Goal: Task Accomplishment & Management: Use online tool/utility

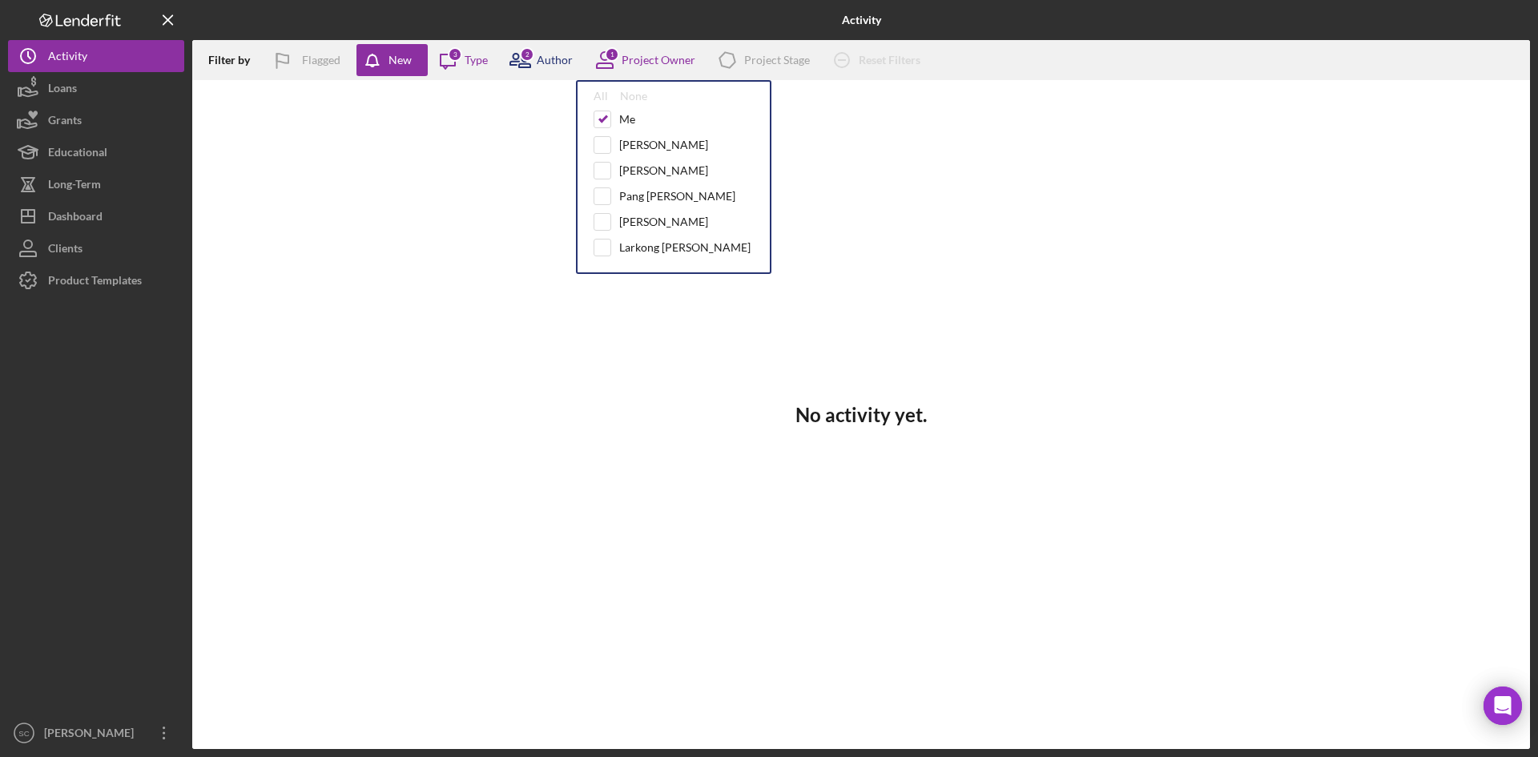
click at [517, 57] on icon at bounding box center [520, 60] width 40 height 40
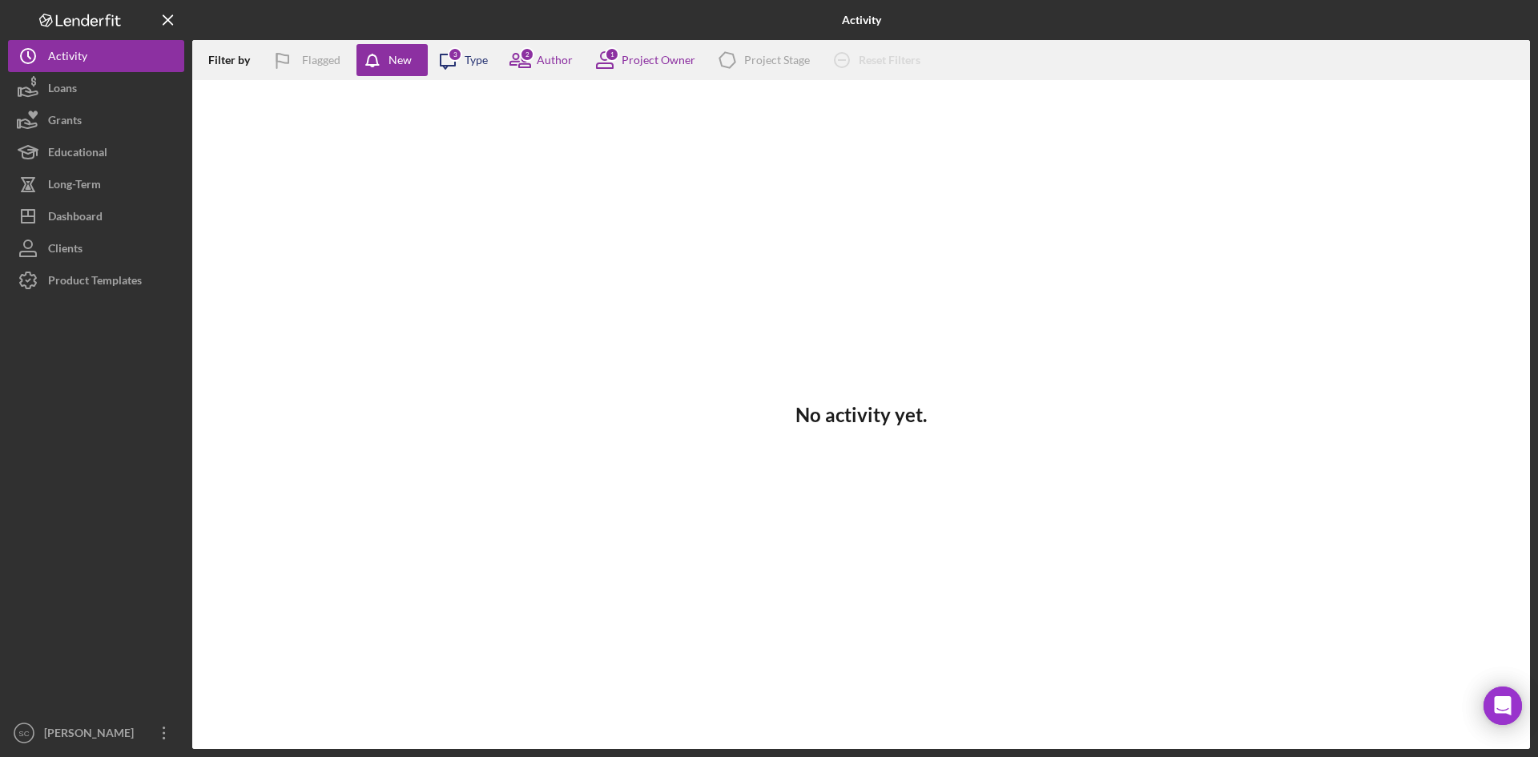
click at [445, 54] on icon at bounding box center [447, 61] width 14 height 14
click at [86, 83] on button "Loans" at bounding box center [96, 88] width 176 height 32
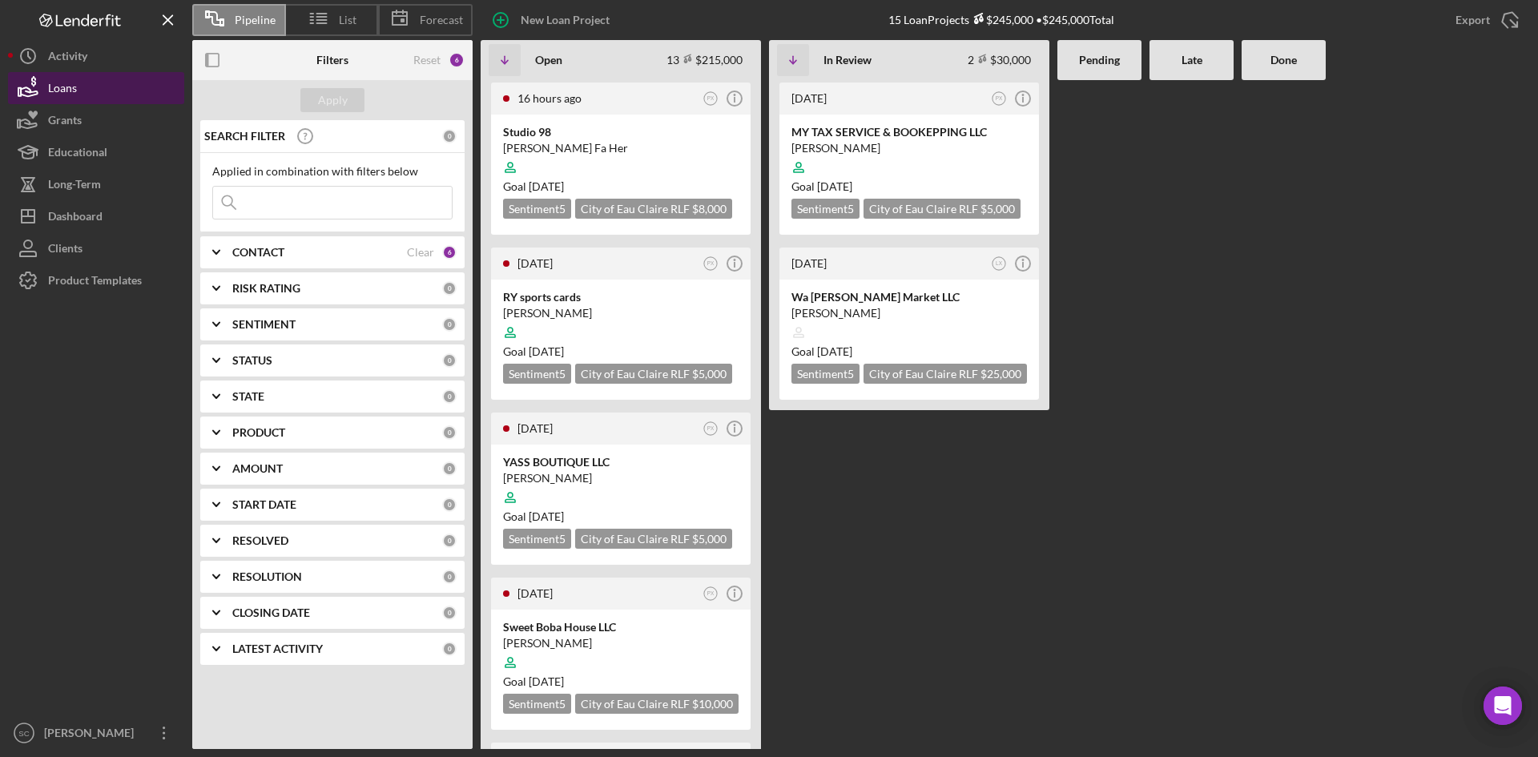
click at [109, 84] on button "Loans" at bounding box center [96, 88] width 176 height 32
click at [565, 19] on div "New Loan Project" at bounding box center [565, 20] width 89 height 32
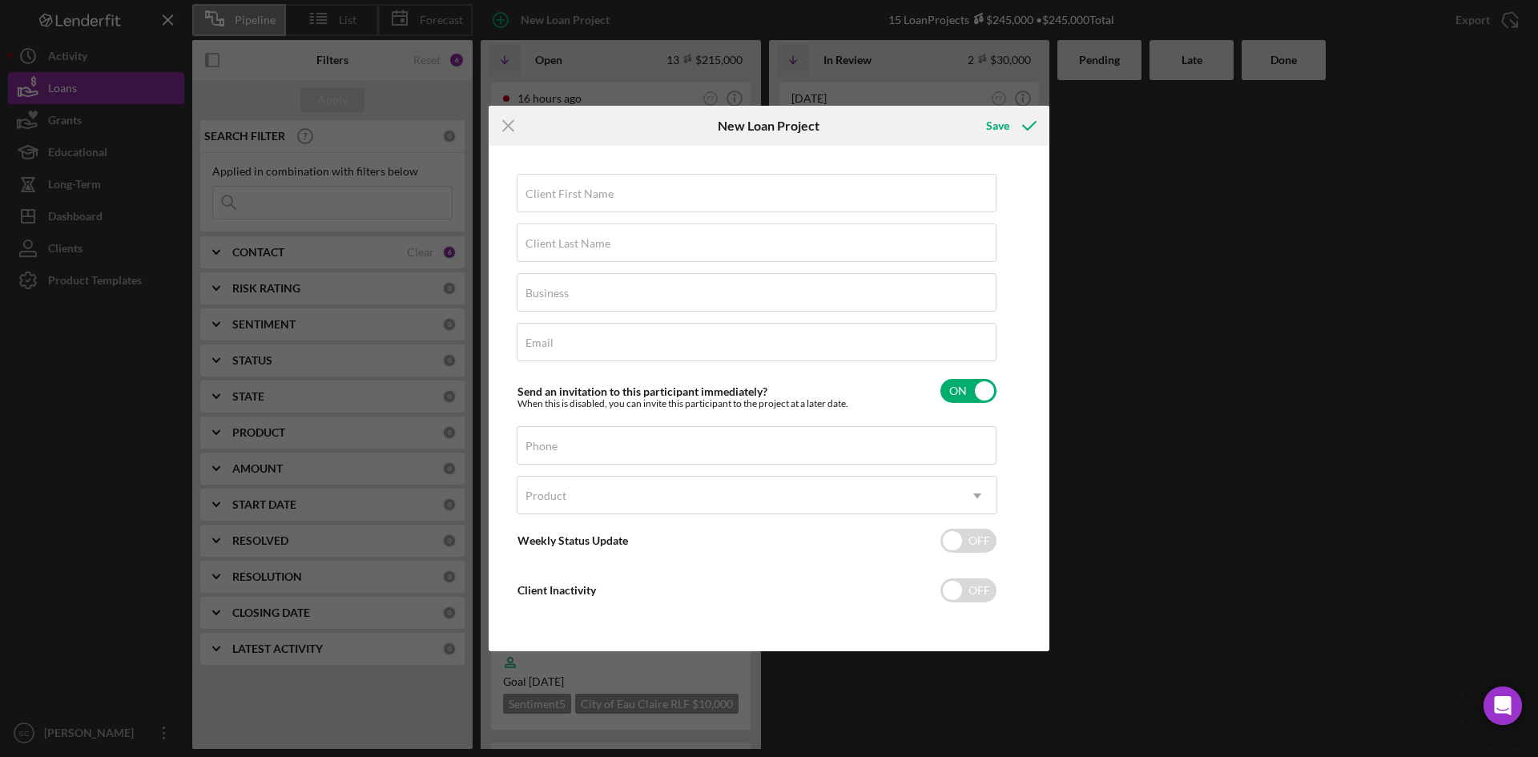
click at [1096, 404] on div "Icon/Menu Close New Loan Project Save Client First Name Required Client Last Na…" at bounding box center [769, 378] width 1538 height 757
click at [510, 120] on icon "Icon/Menu Close" at bounding box center [508, 126] width 40 height 40
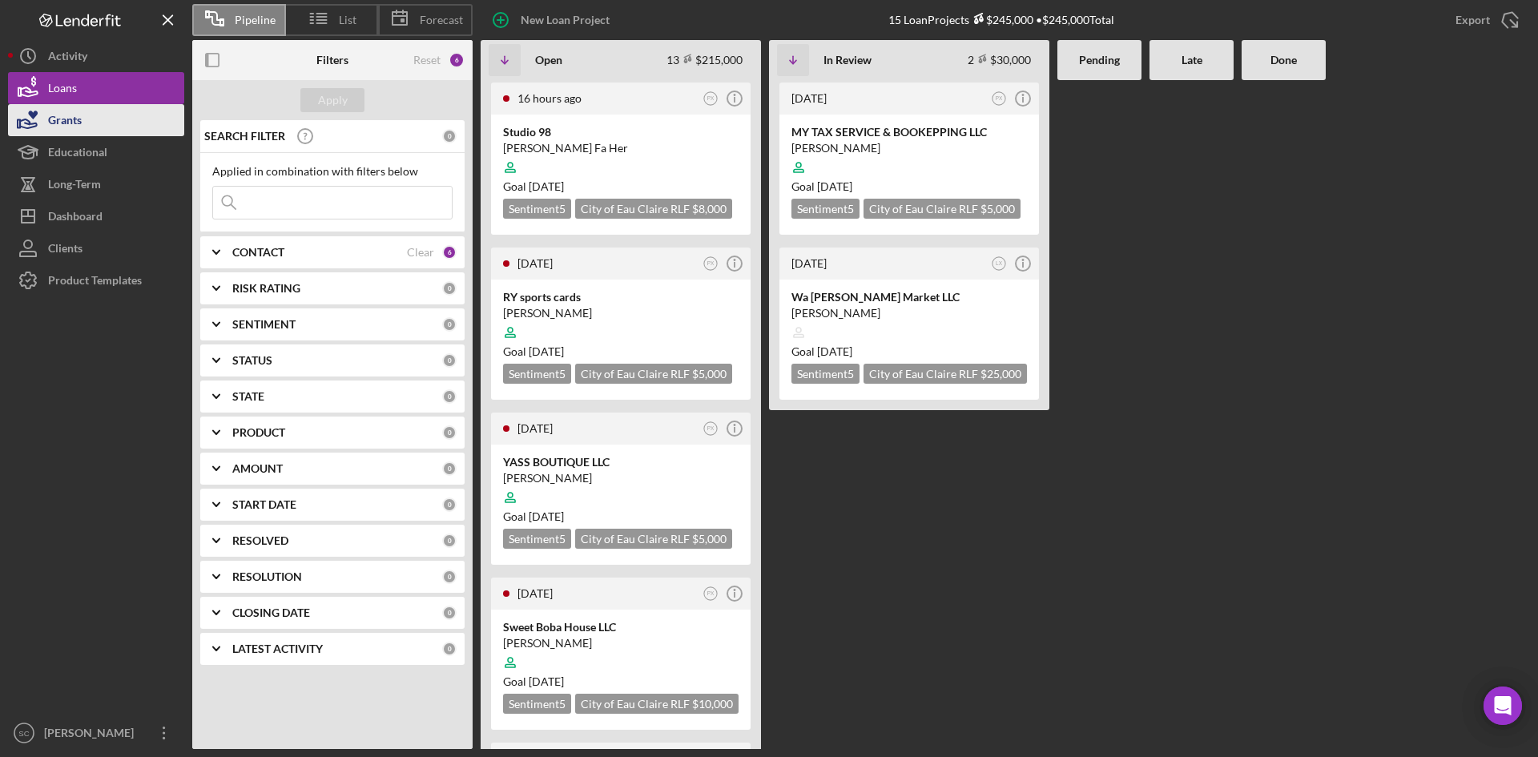
click at [95, 128] on button "Grants" at bounding box center [96, 120] width 176 height 32
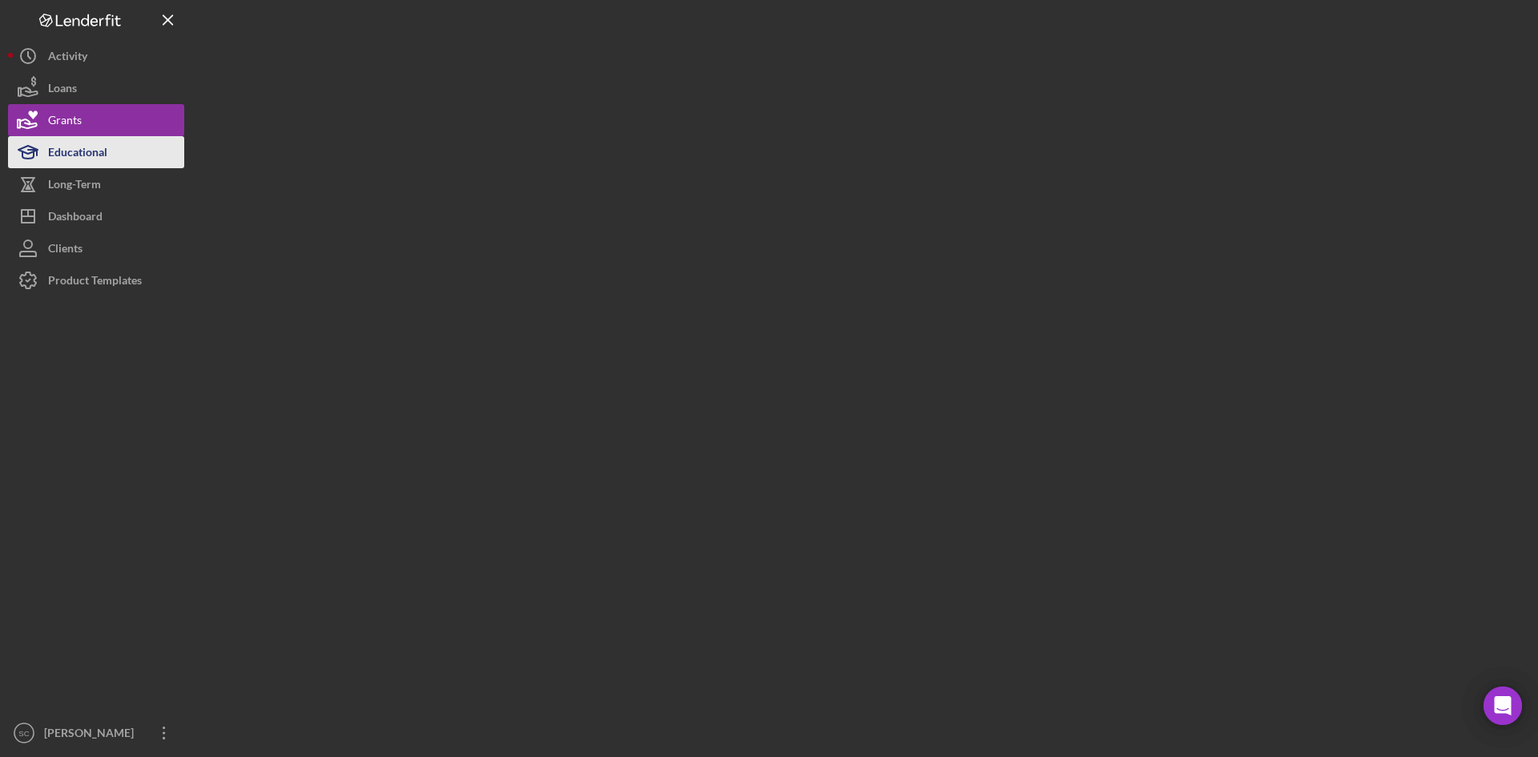
click at [91, 151] on div "Educational" at bounding box center [77, 154] width 59 height 36
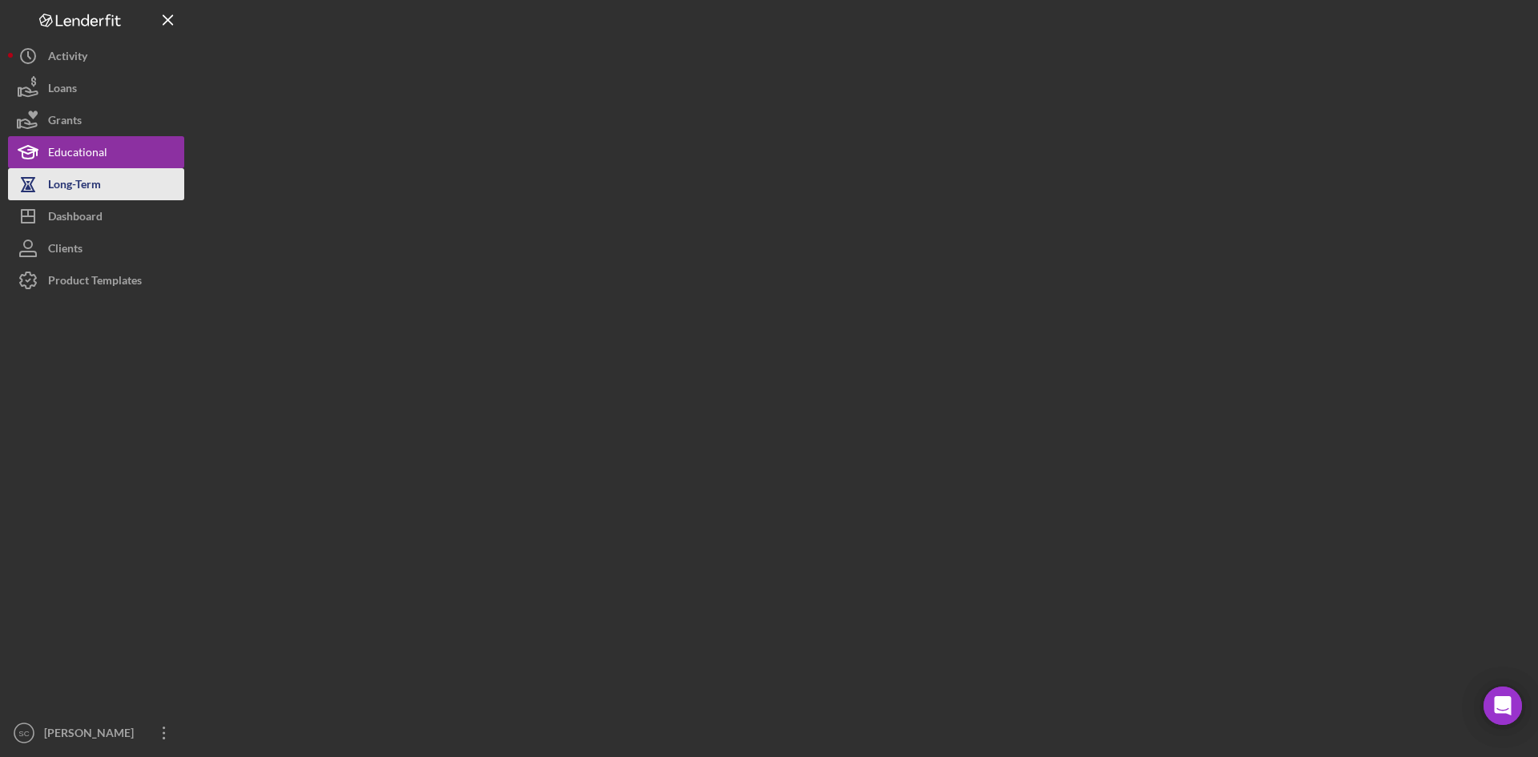
click at [95, 175] on div "Long-Term" at bounding box center [74, 186] width 53 height 36
click at [191, 385] on nav "Logo-Reversed Created with Sketch. Icon/Menu Close Icon/Dashboard Dashboard Cli…" at bounding box center [100, 374] width 184 height 749
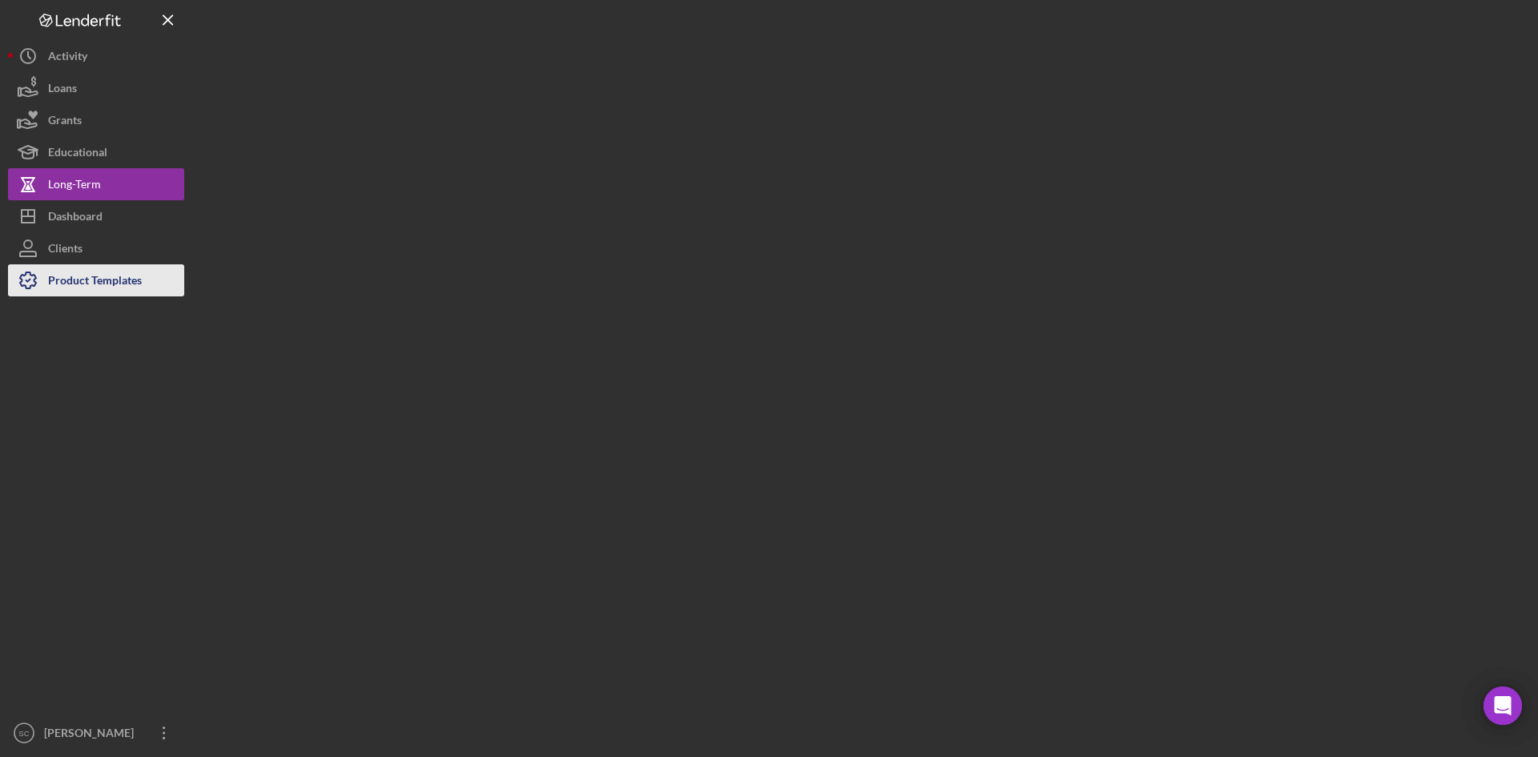
click at [47, 287] on icon "button" at bounding box center [28, 280] width 40 height 40
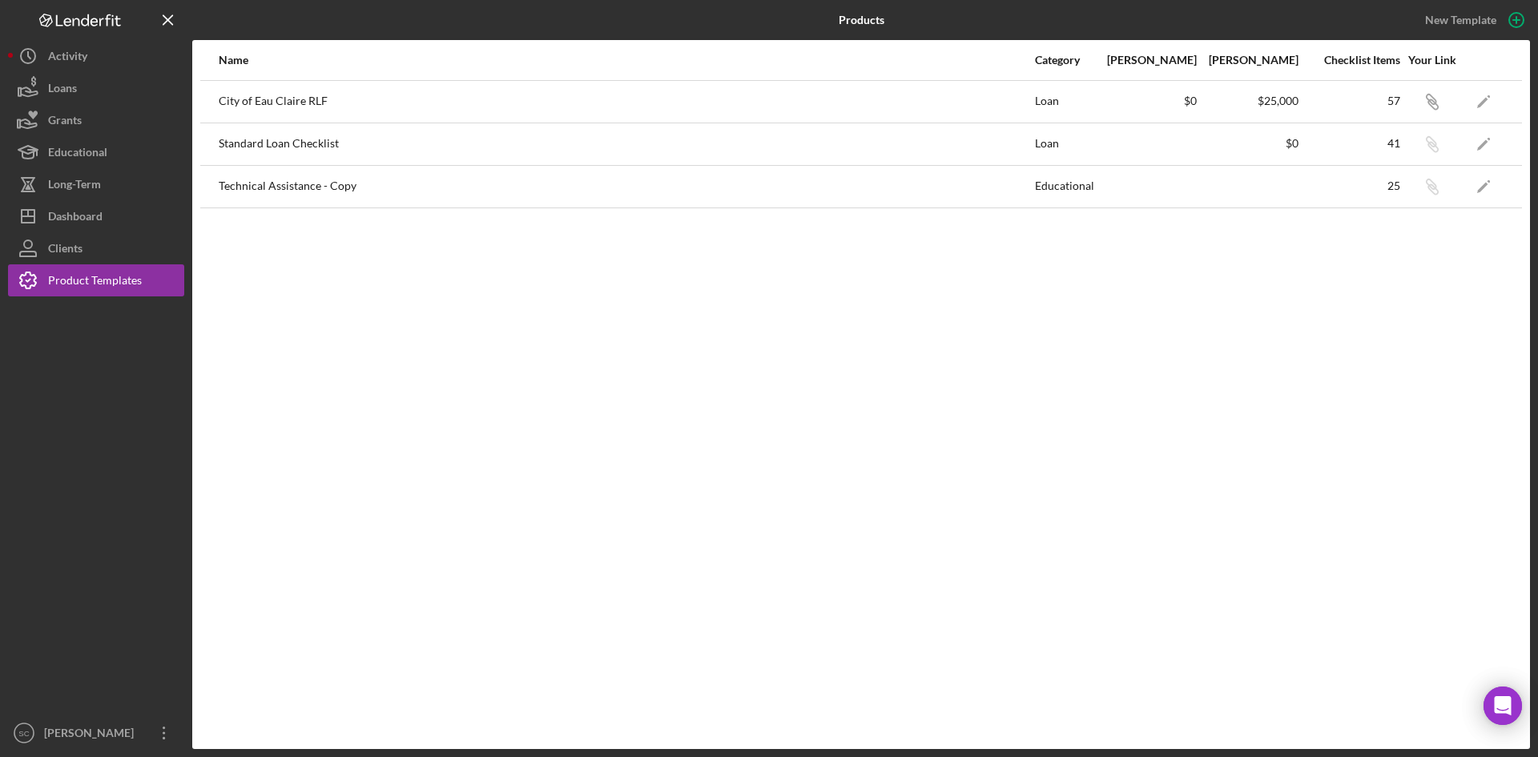
click at [281, 139] on div "Standard Loan Checklist" at bounding box center [626, 144] width 814 height 40
click at [1481, 148] on polygon "button" at bounding box center [1482, 144] width 11 height 11
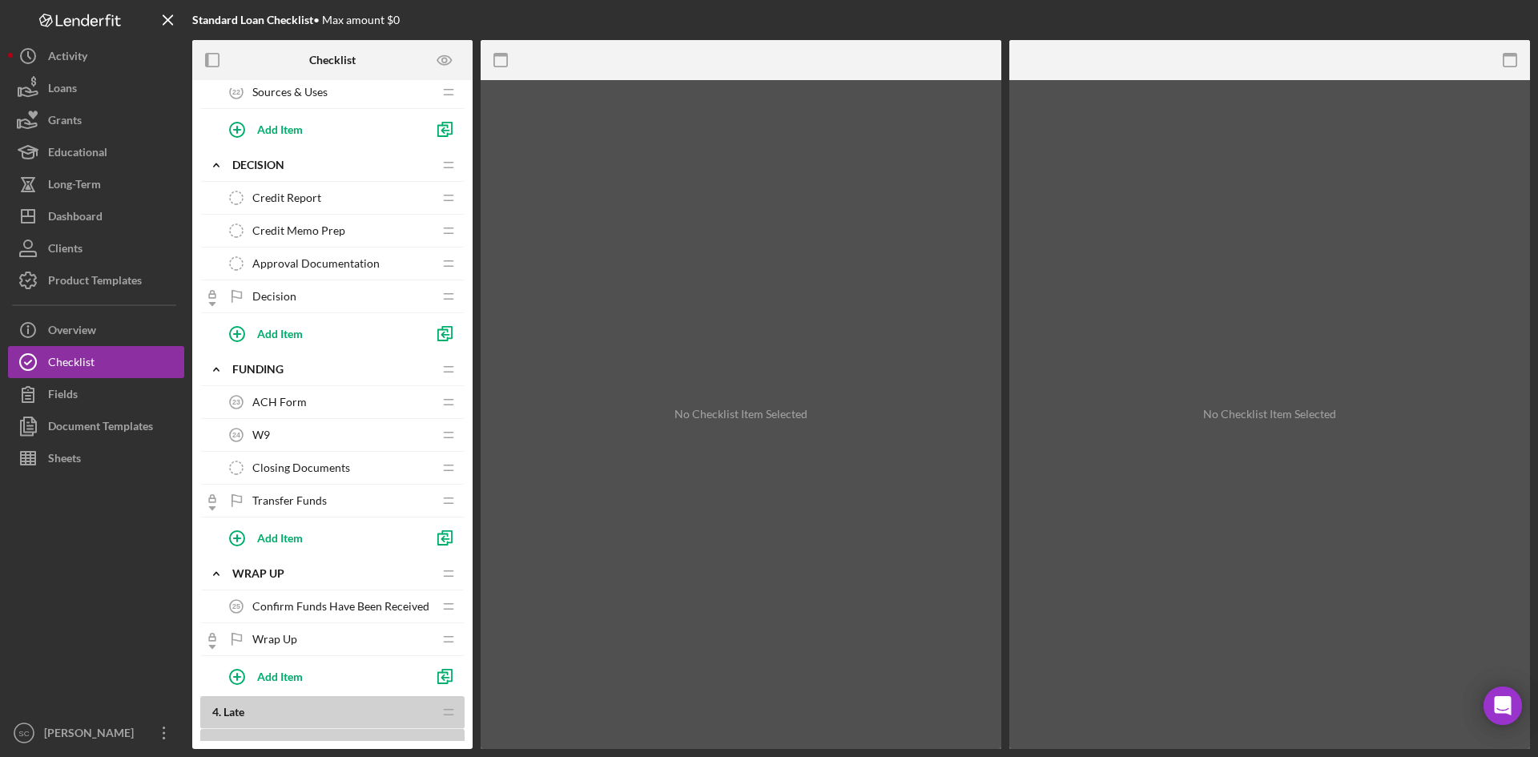
scroll to position [1294, 0]
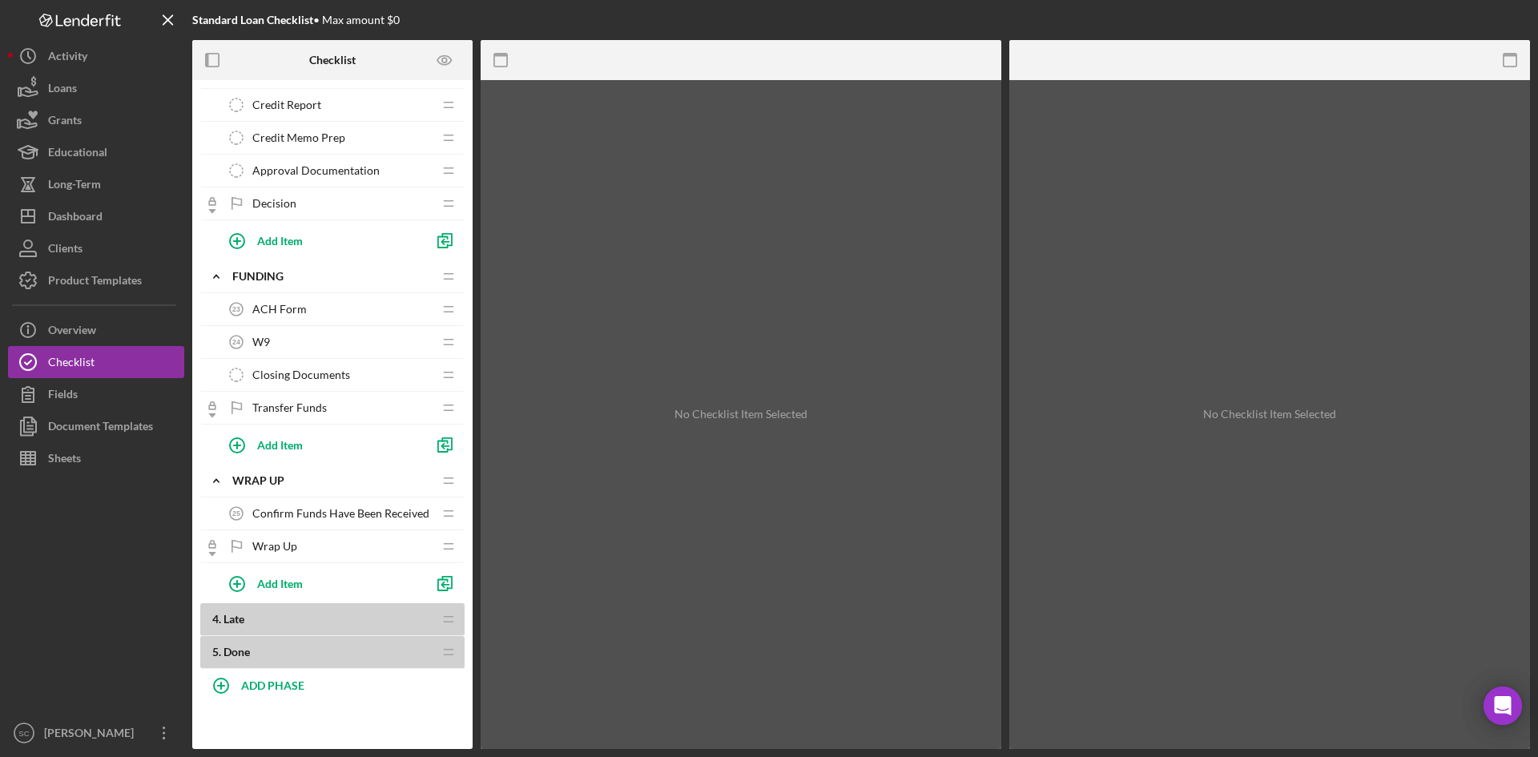
click at [282, 615] on b "4 . Late" at bounding box center [322, 619] width 220 height 13
click at [292, 650] on b "5 . Done" at bounding box center [322, 651] width 220 height 13
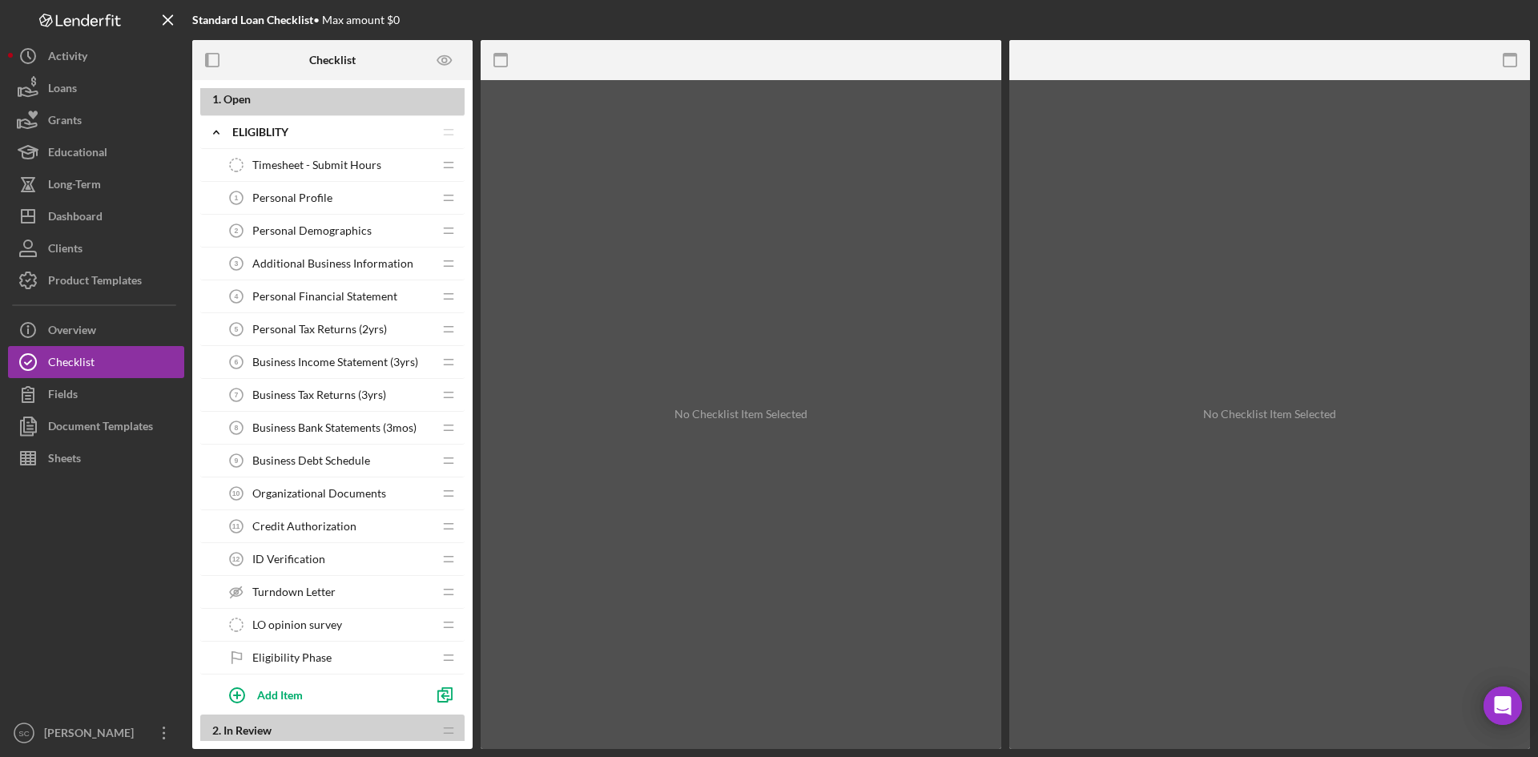
scroll to position [0, 0]
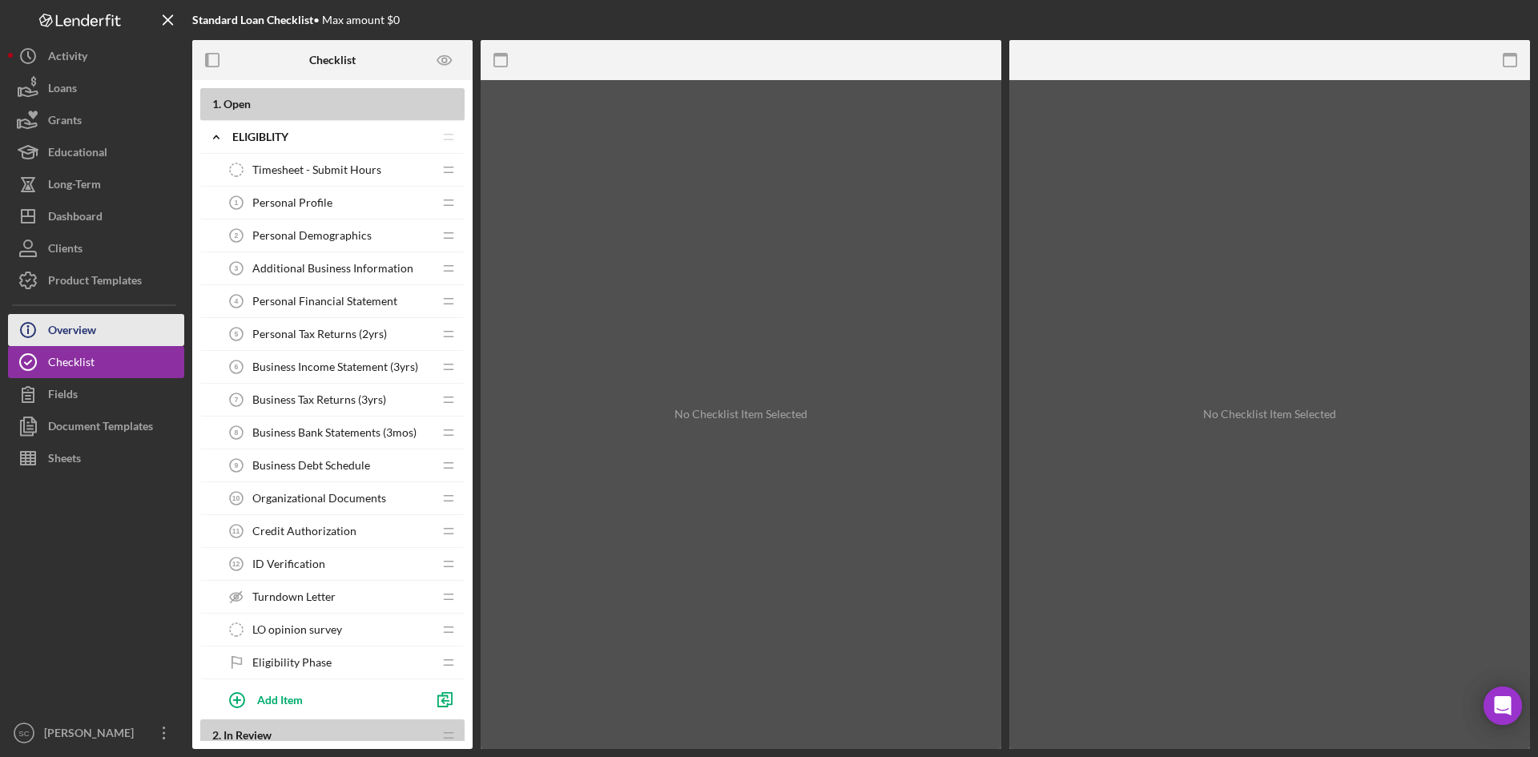
click at [96, 335] on div "Overview" at bounding box center [72, 332] width 48 height 36
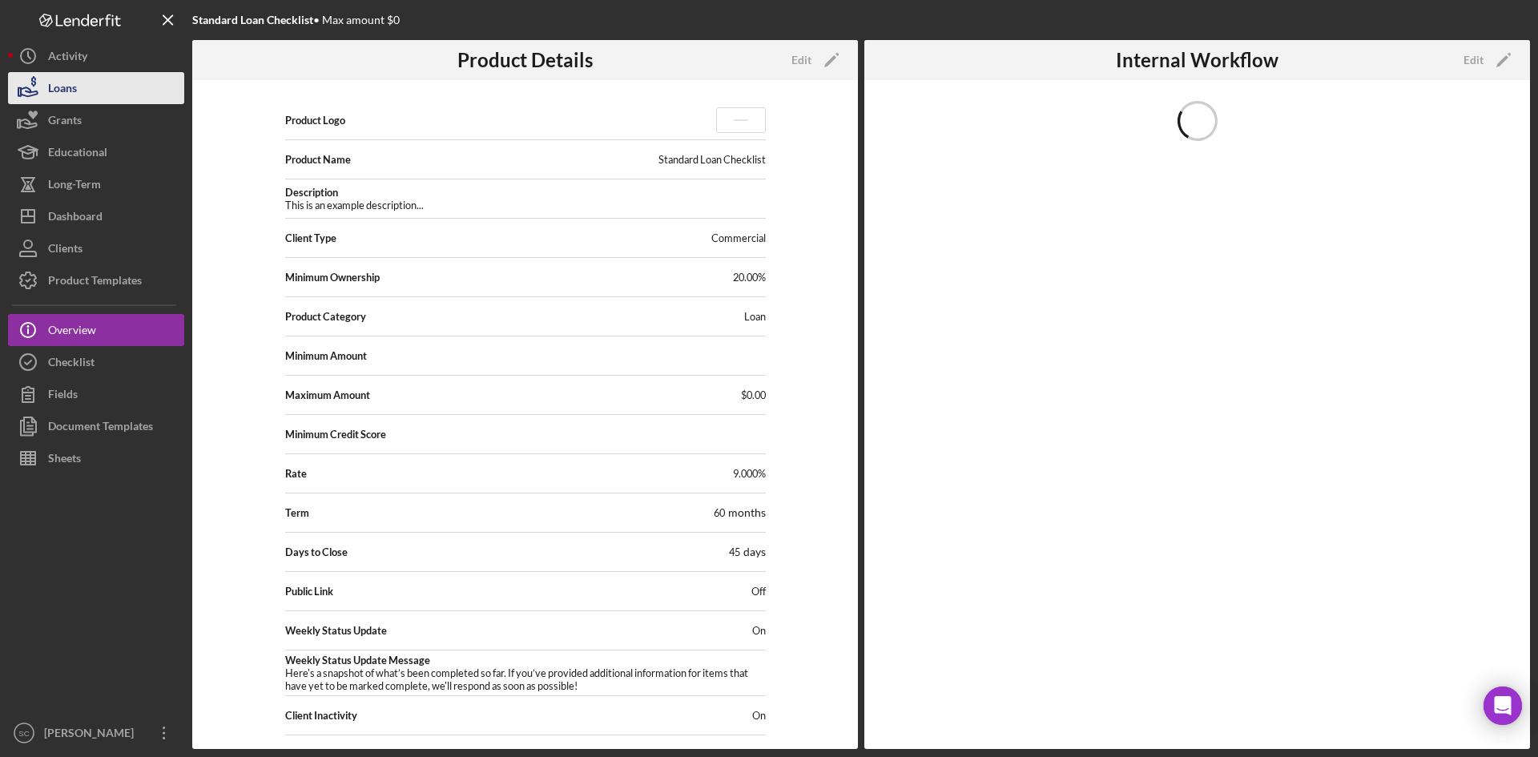
click at [111, 98] on button "Loans" at bounding box center [96, 88] width 176 height 32
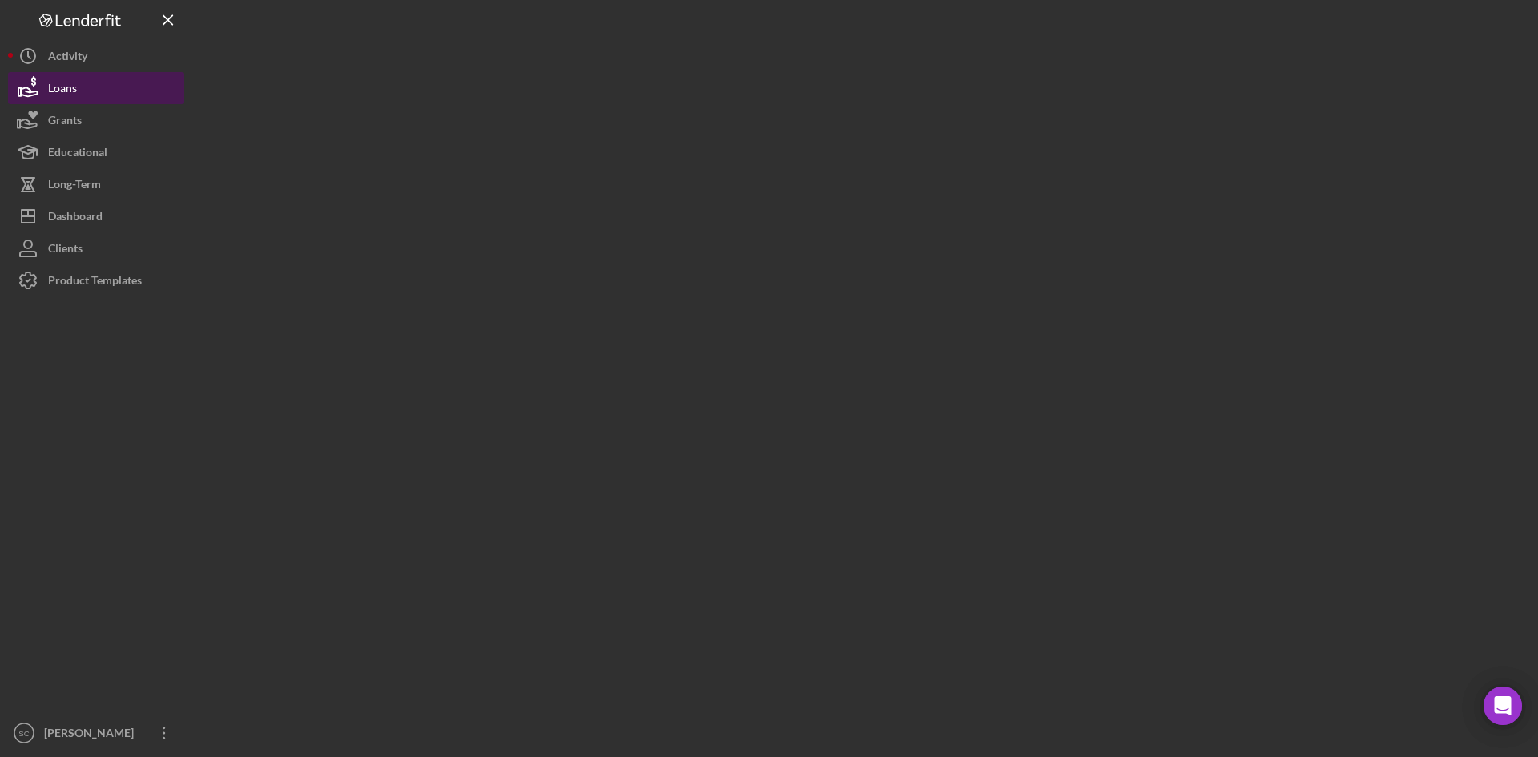
click at [111, 98] on button "Loans" at bounding box center [96, 88] width 176 height 32
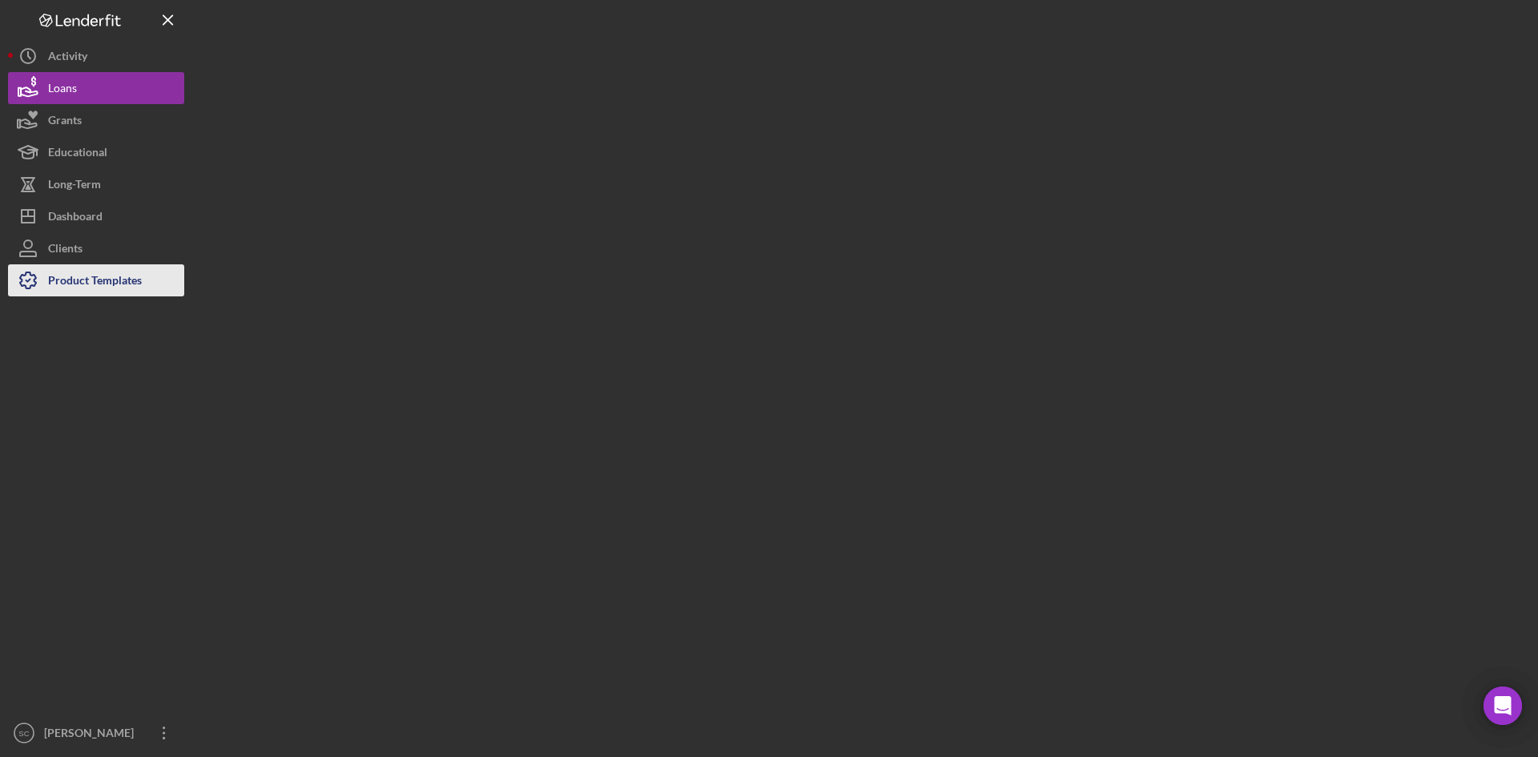
click at [83, 265] on div "Product Templates" at bounding box center [95, 282] width 94 height 36
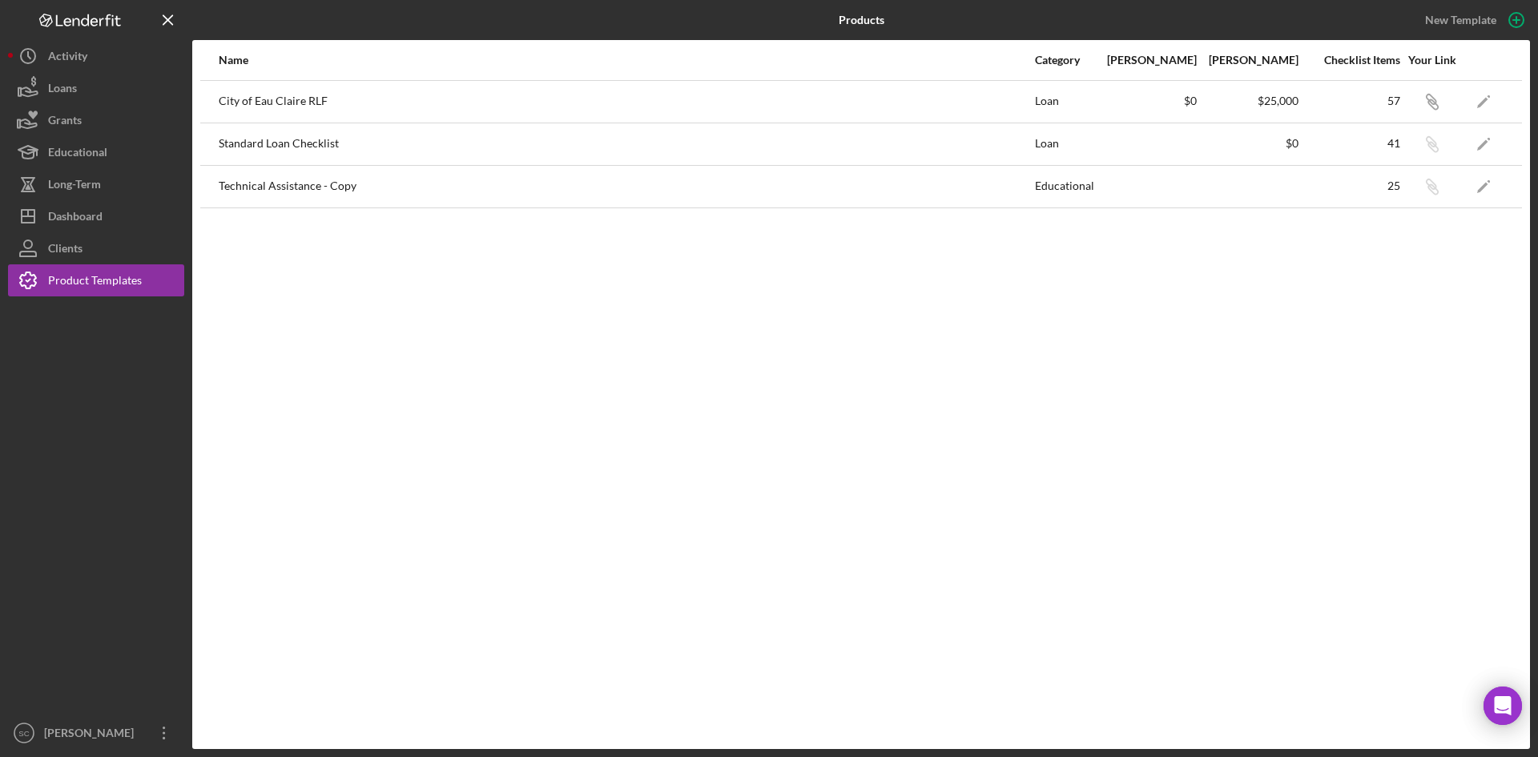
click at [755, 381] on div "Name Category Min Amount Max Amount Checklist Items Your Link City of Eau Clair…" at bounding box center [860, 394] width 1337 height 709
click at [1512, 19] on icon "button" at bounding box center [1516, 20] width 40 height 40
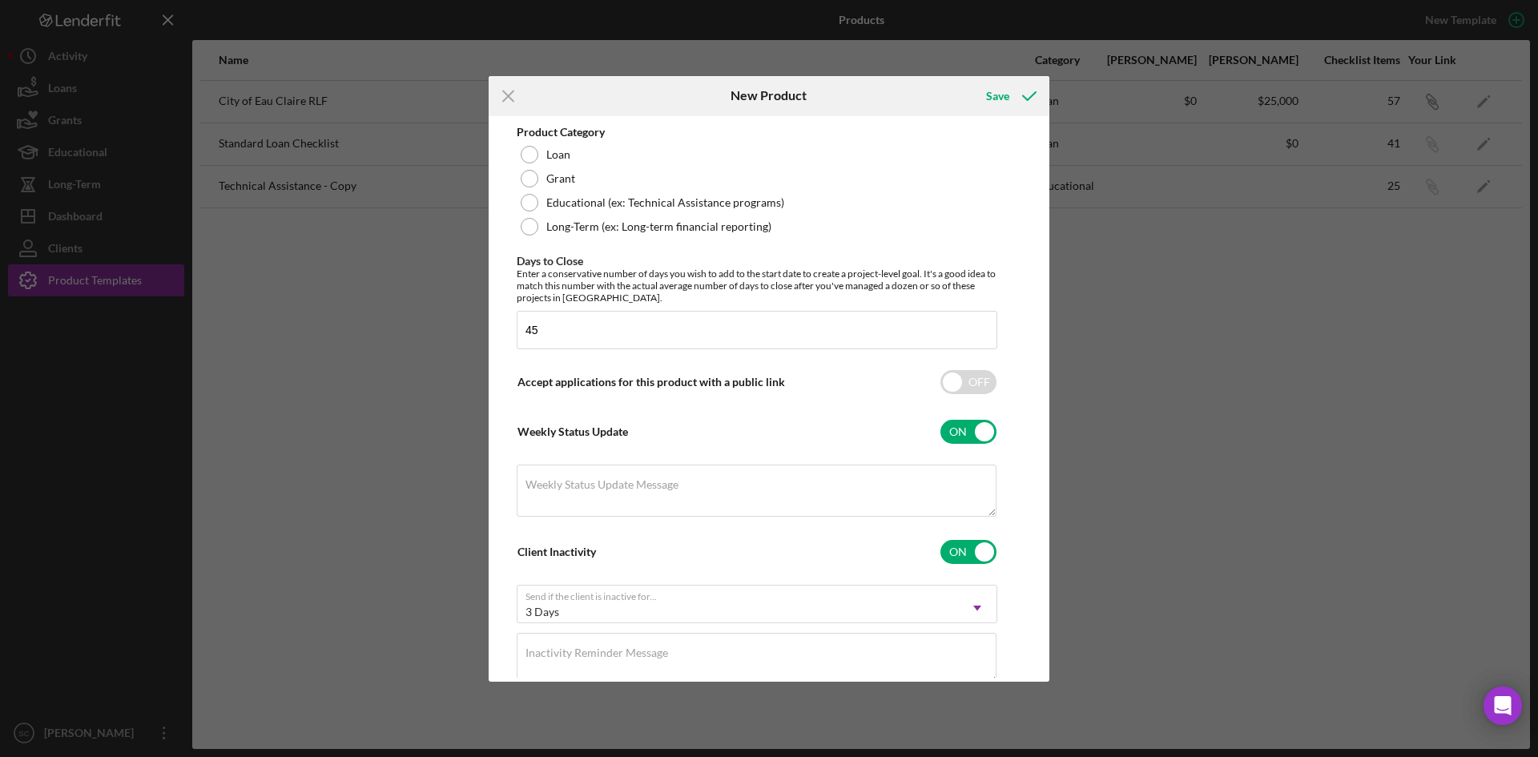
scroll to position [443, 0]
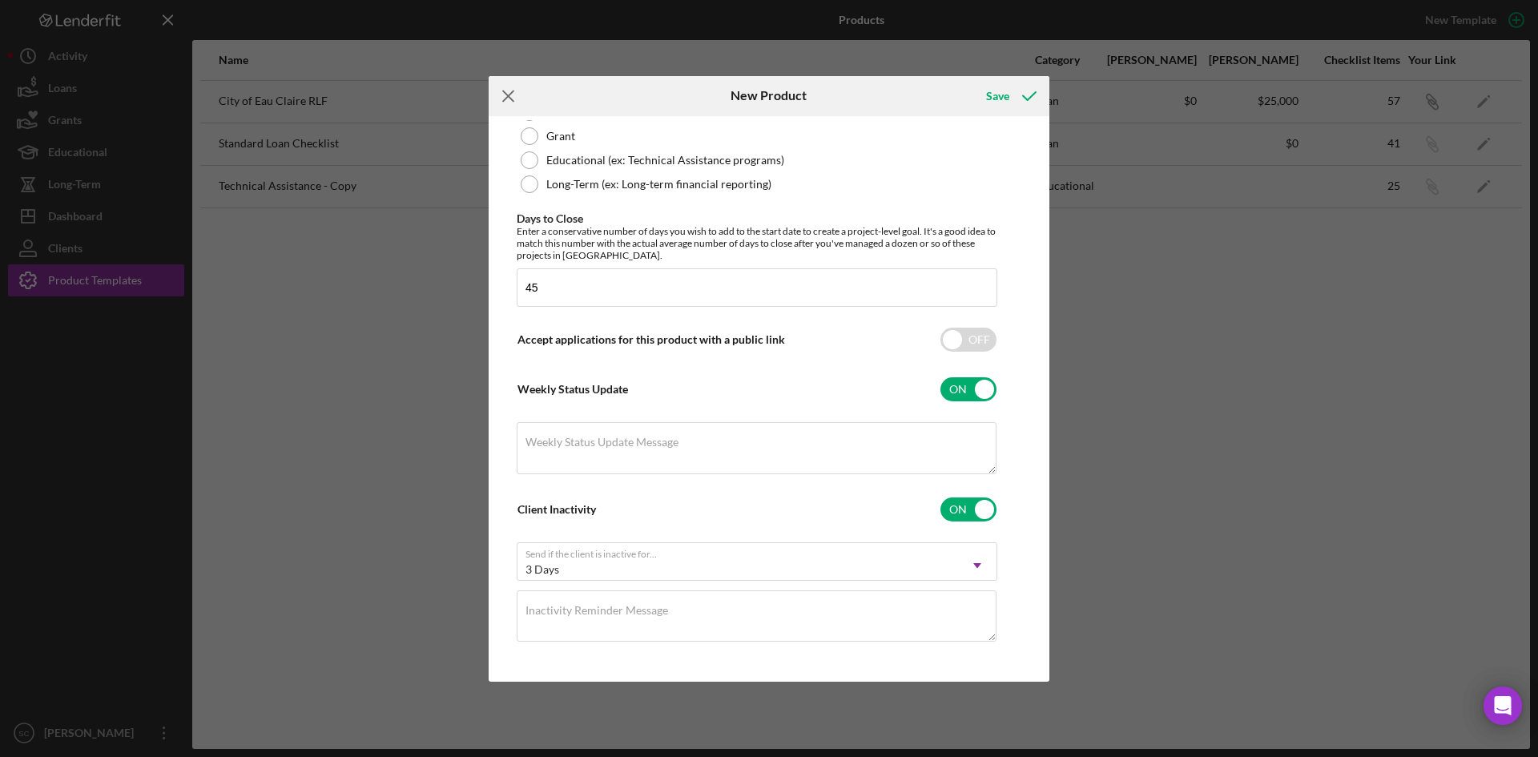
click at [512, 99] on line at bounding box center [508, 95] width 10 height 10
